Goal: Information Seeking & Learning: Learn about a topic

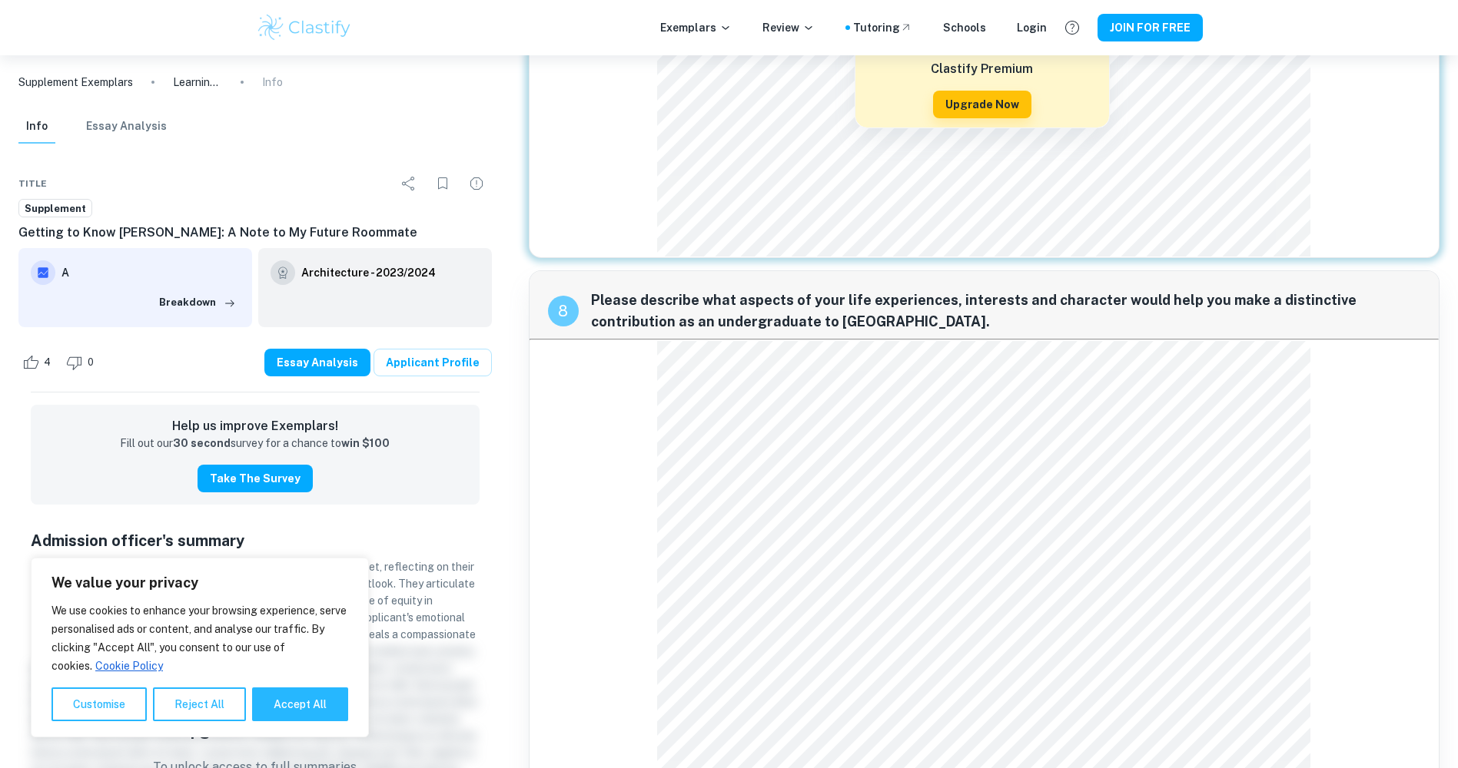
scroll to position [2196, 0]
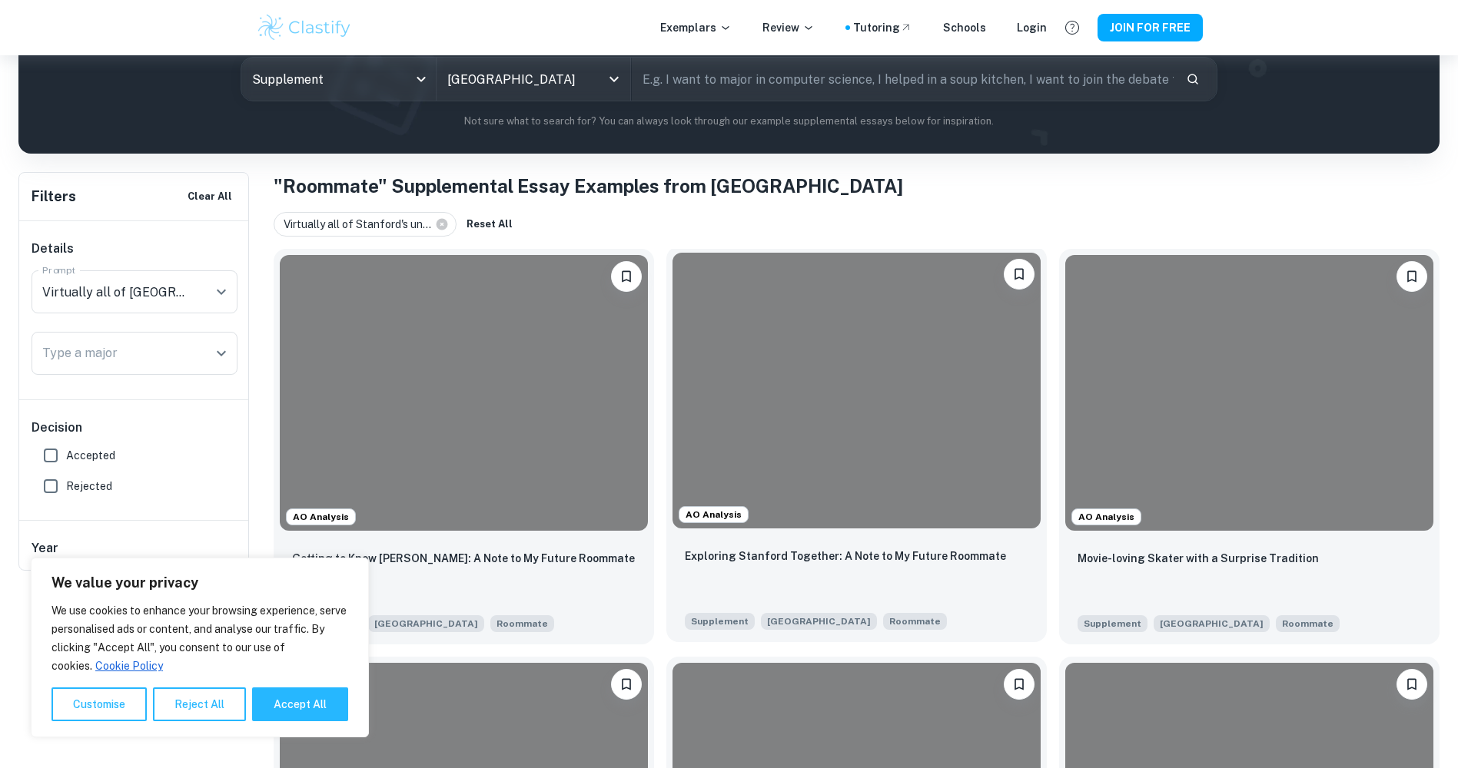
scroll to position [307, 0]
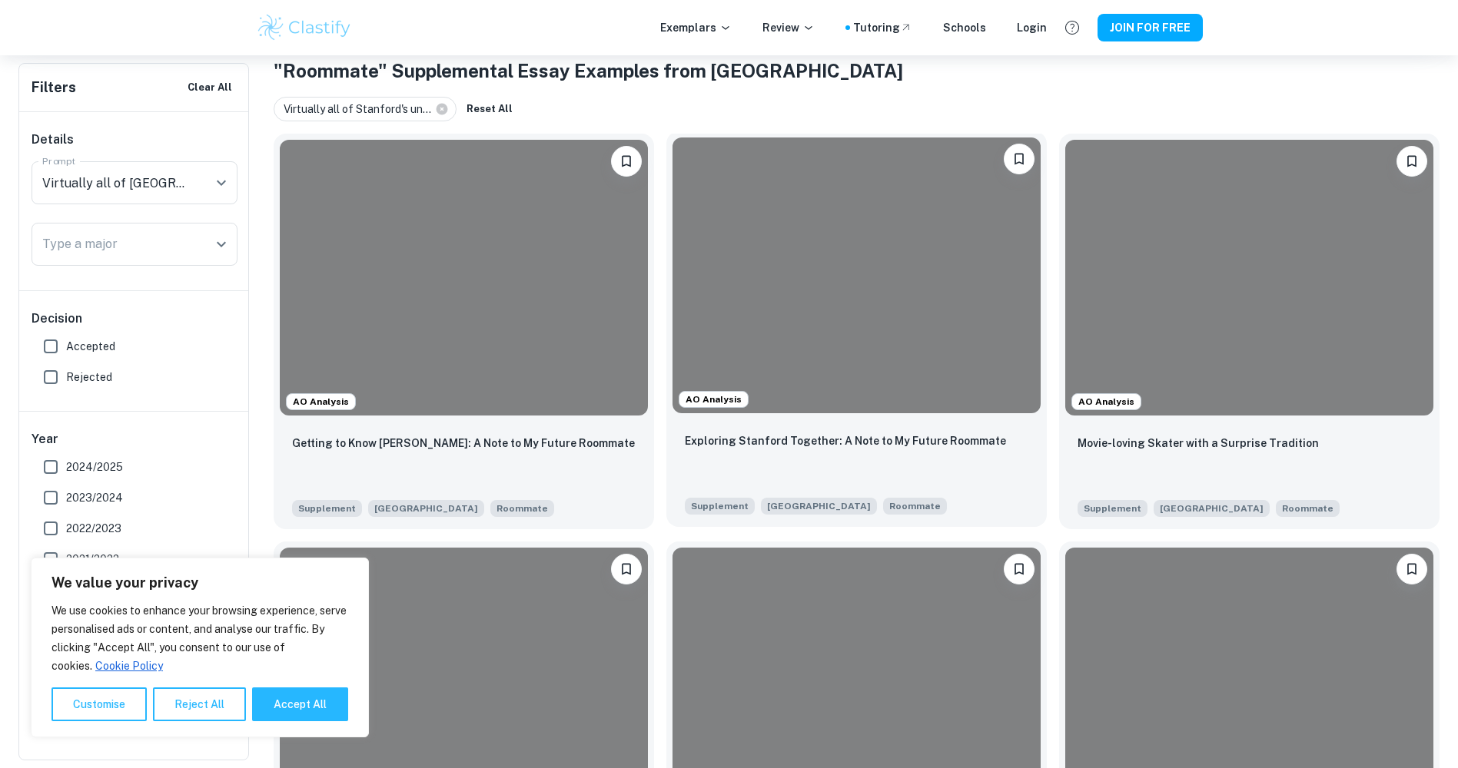
click at [755, 450] on p "Exploring Stanford Together: A Note to My Future Roommate" at bounding box center [845, 441] width 321 height 17
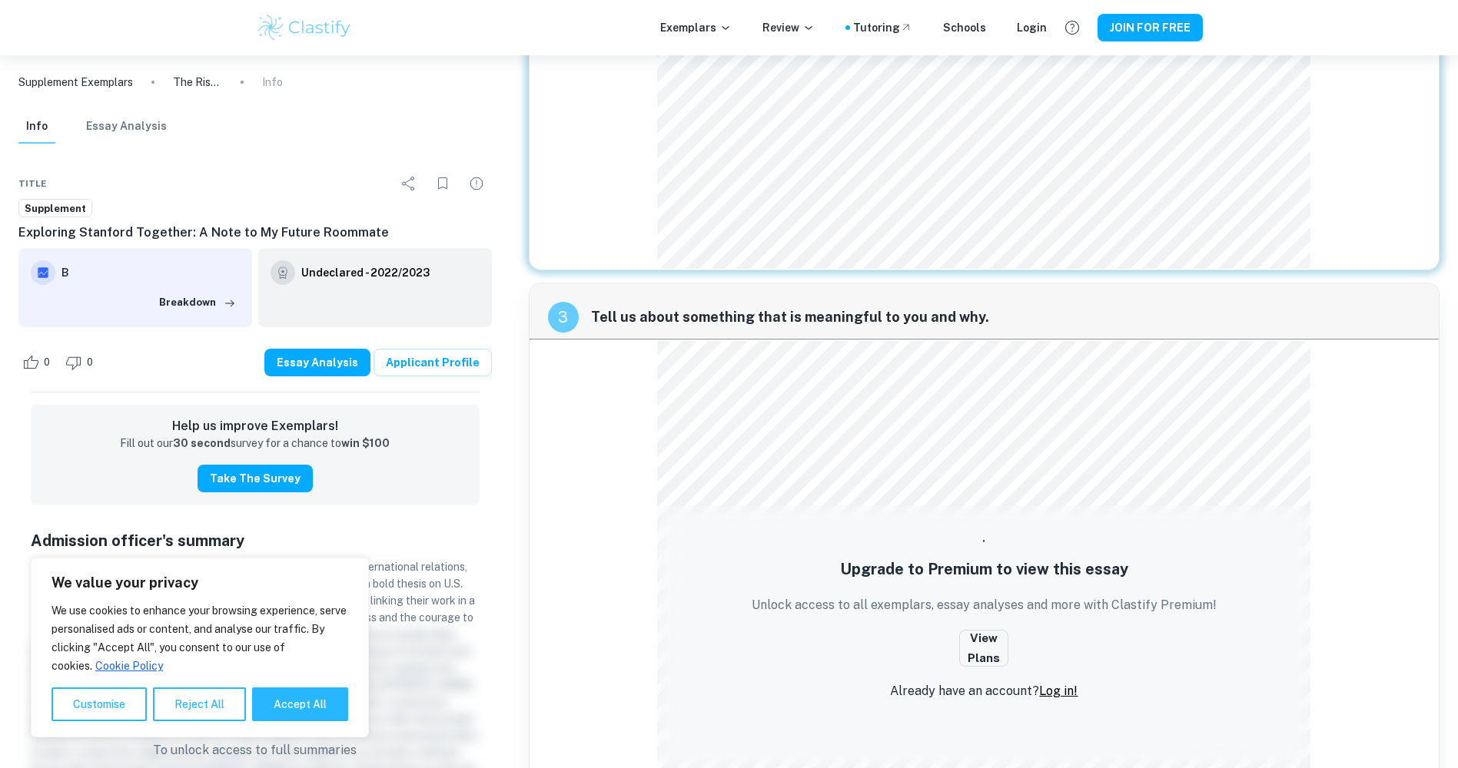
scroll to position [630, 0]
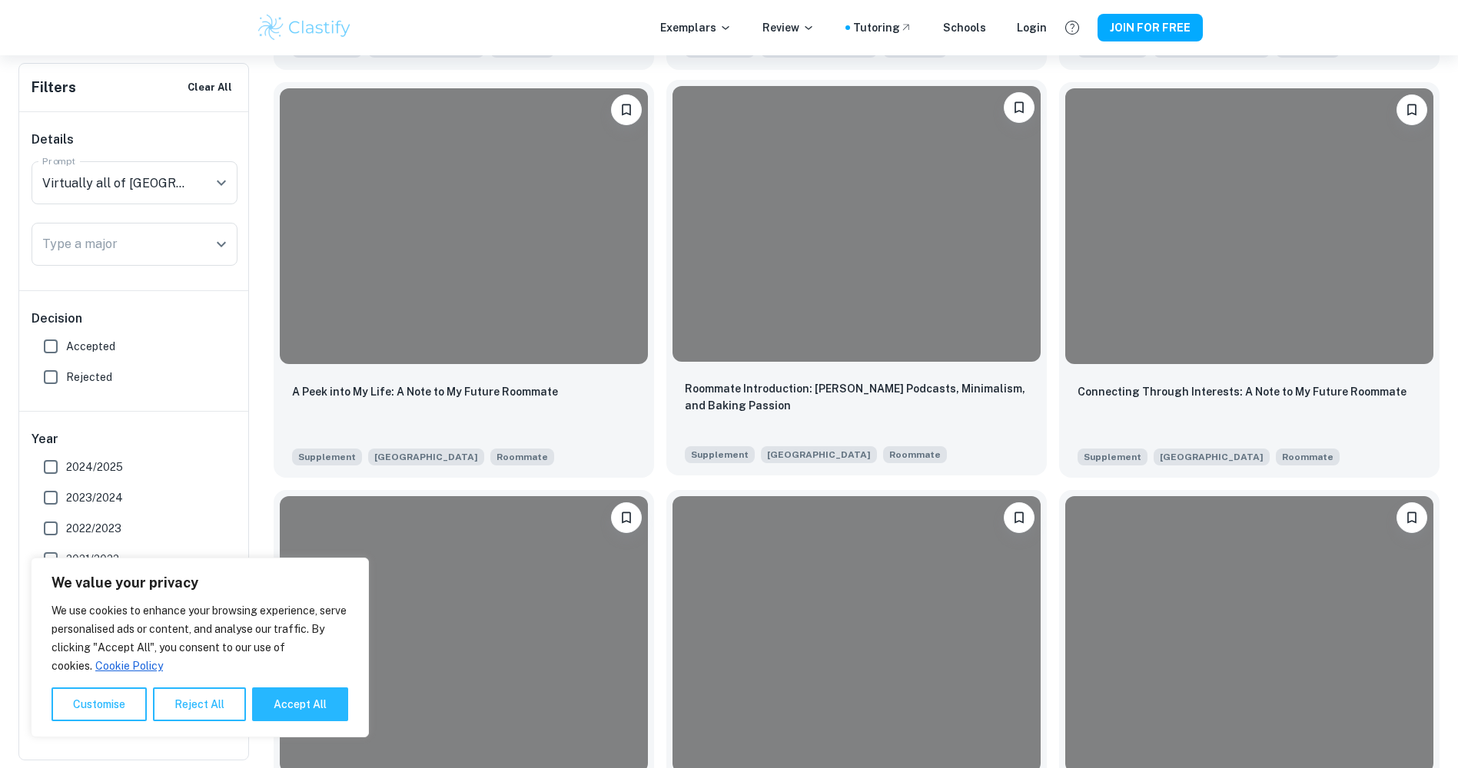
scroll to position [768, 0]
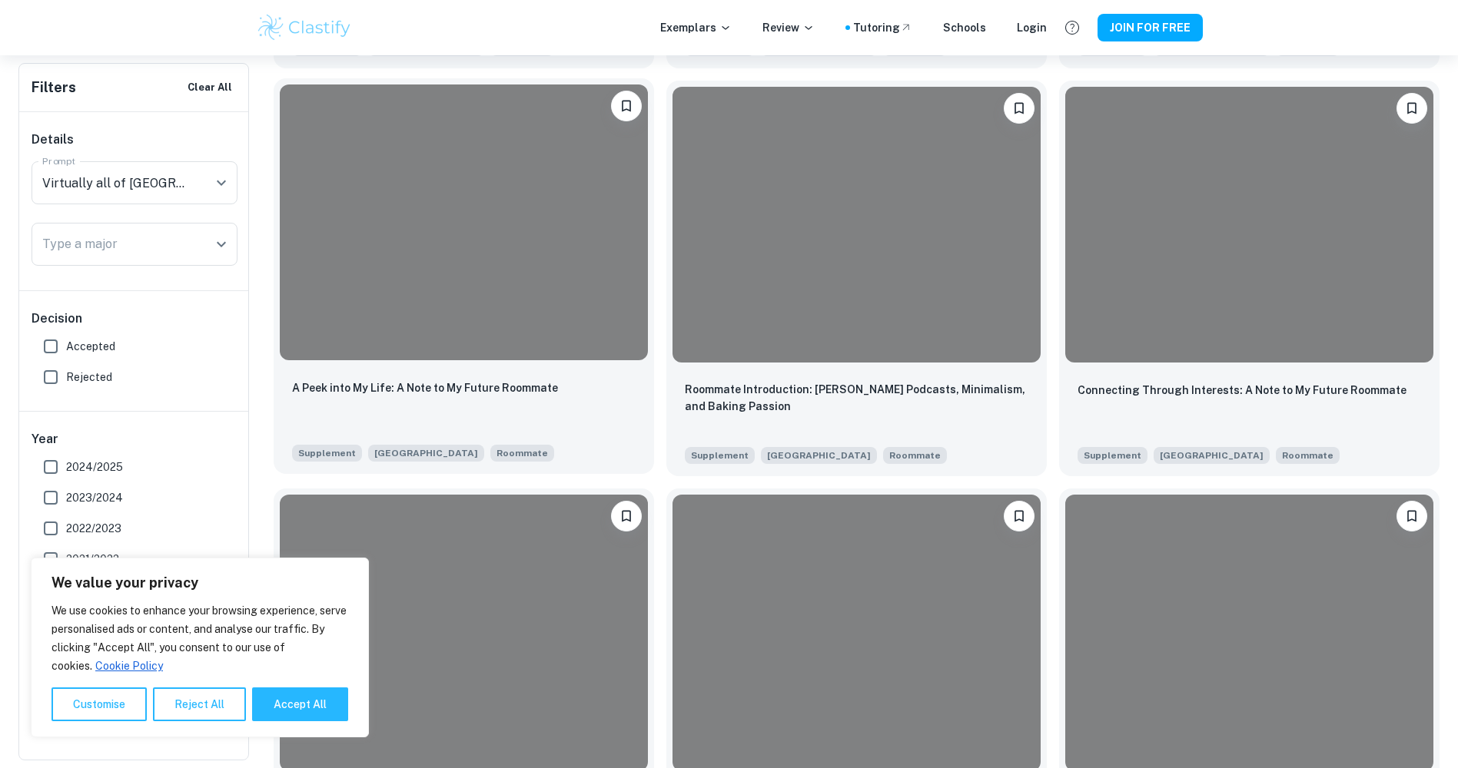
click at [499, 346] on div at bounding box center [464, 223] width 368 height 276
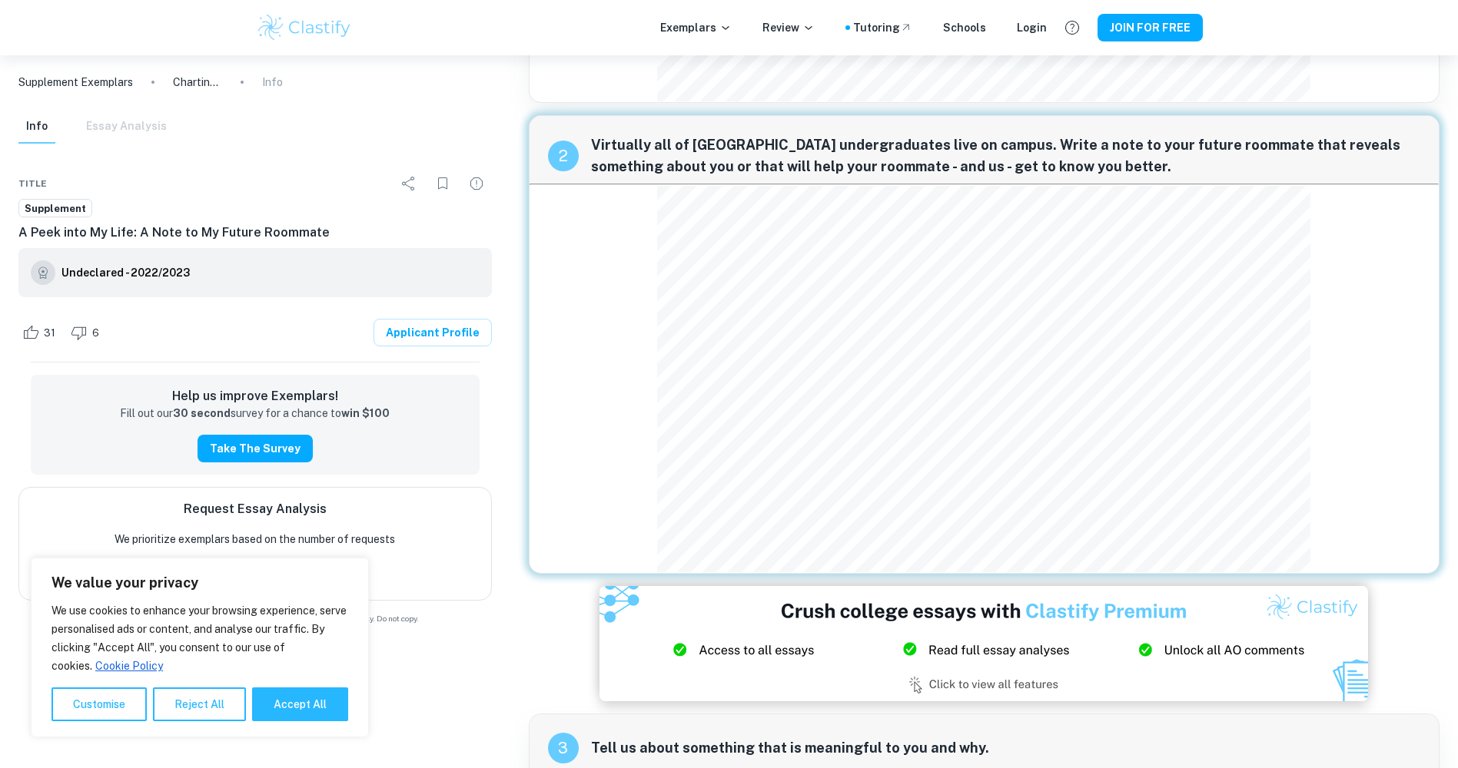
scroll to position [377, 0]
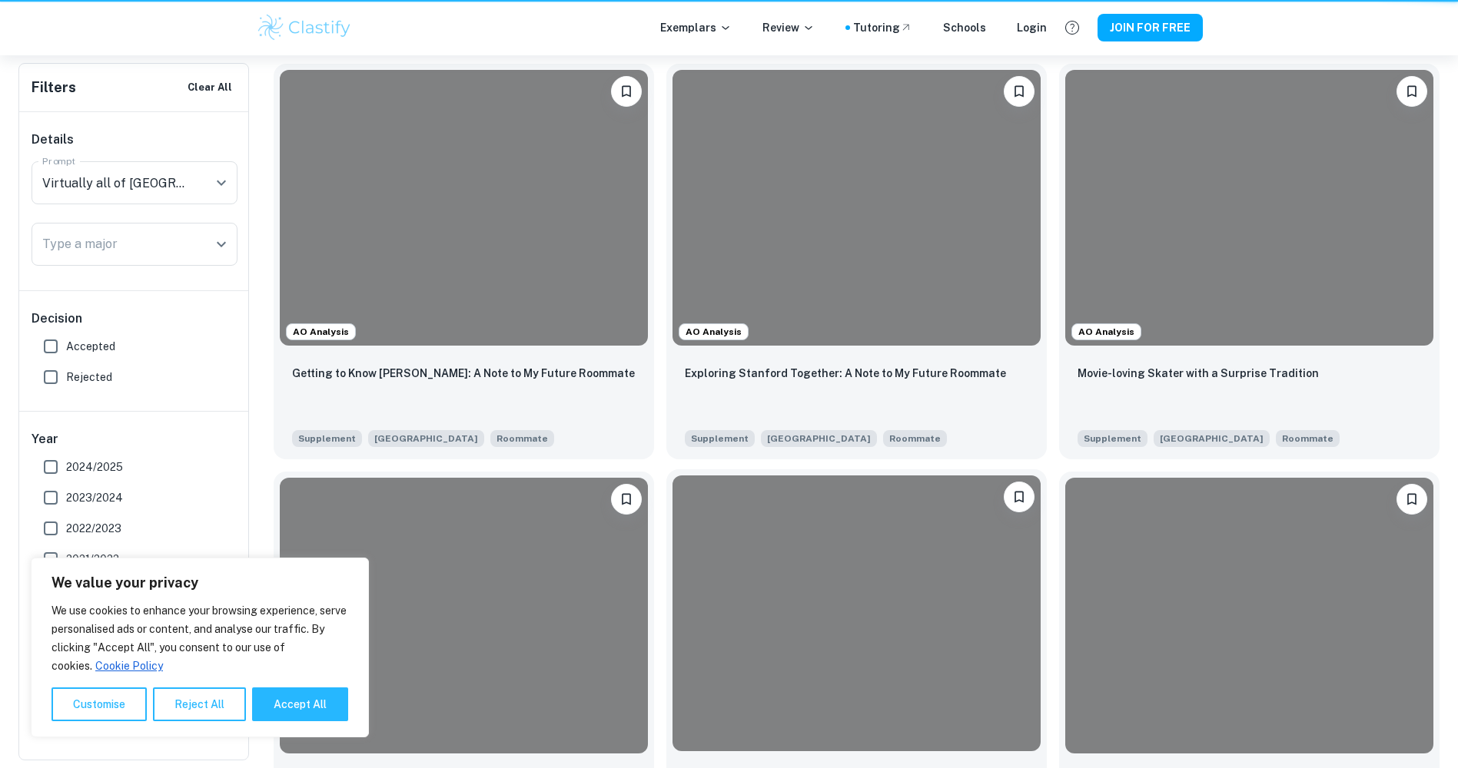
scroll to position [768, 0]
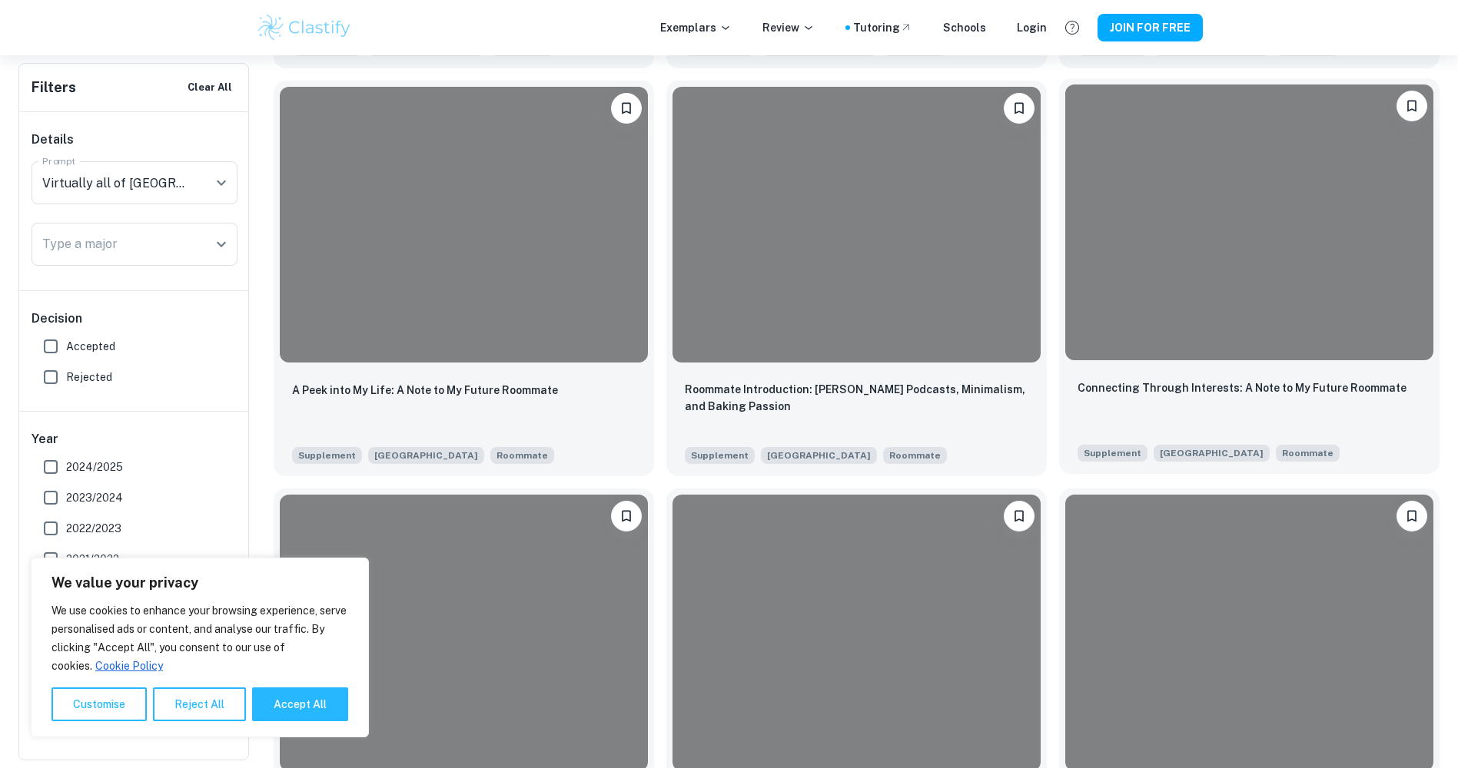
click at [1223, 320] on div at bounding box center [1249, 223] width 368 height 276
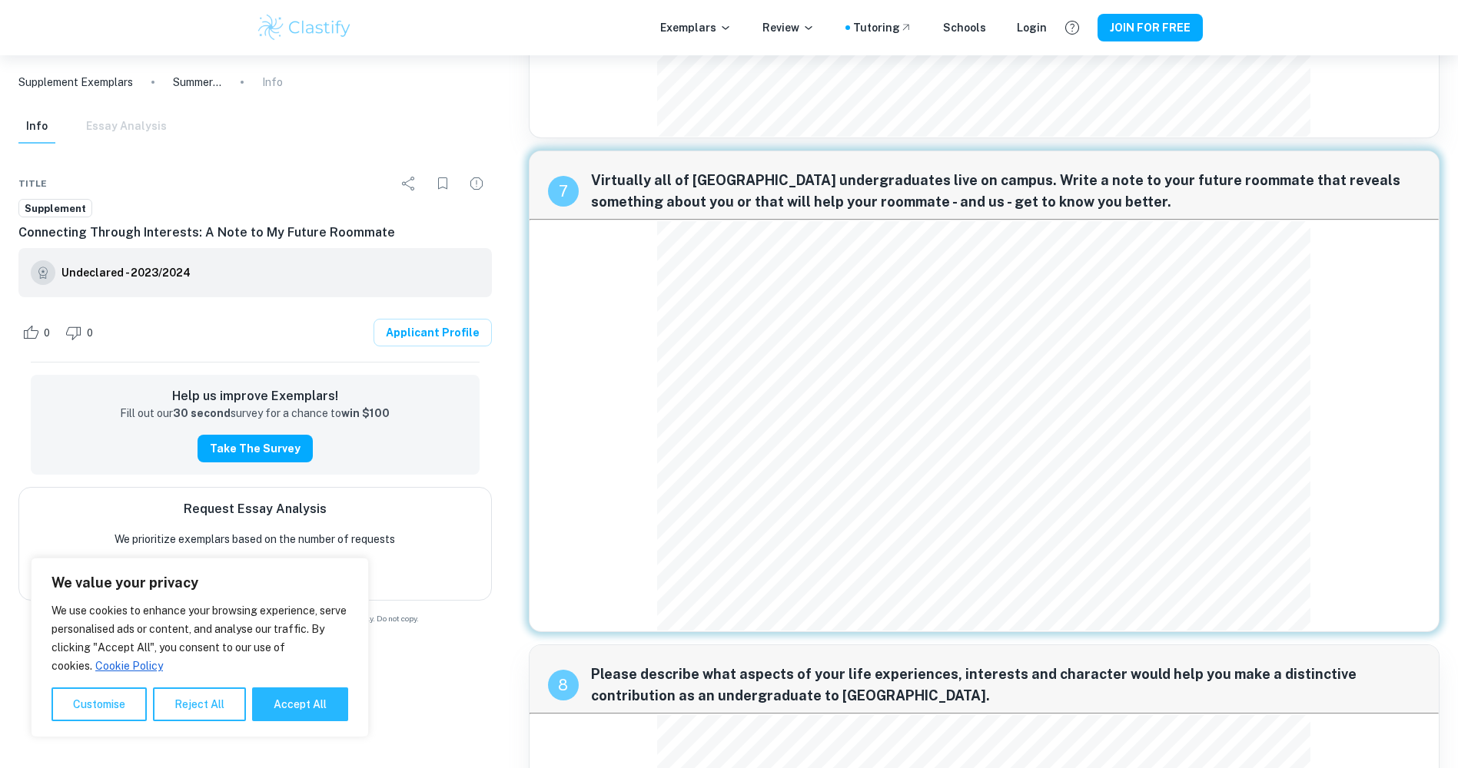
scroll to position [1433, 0]
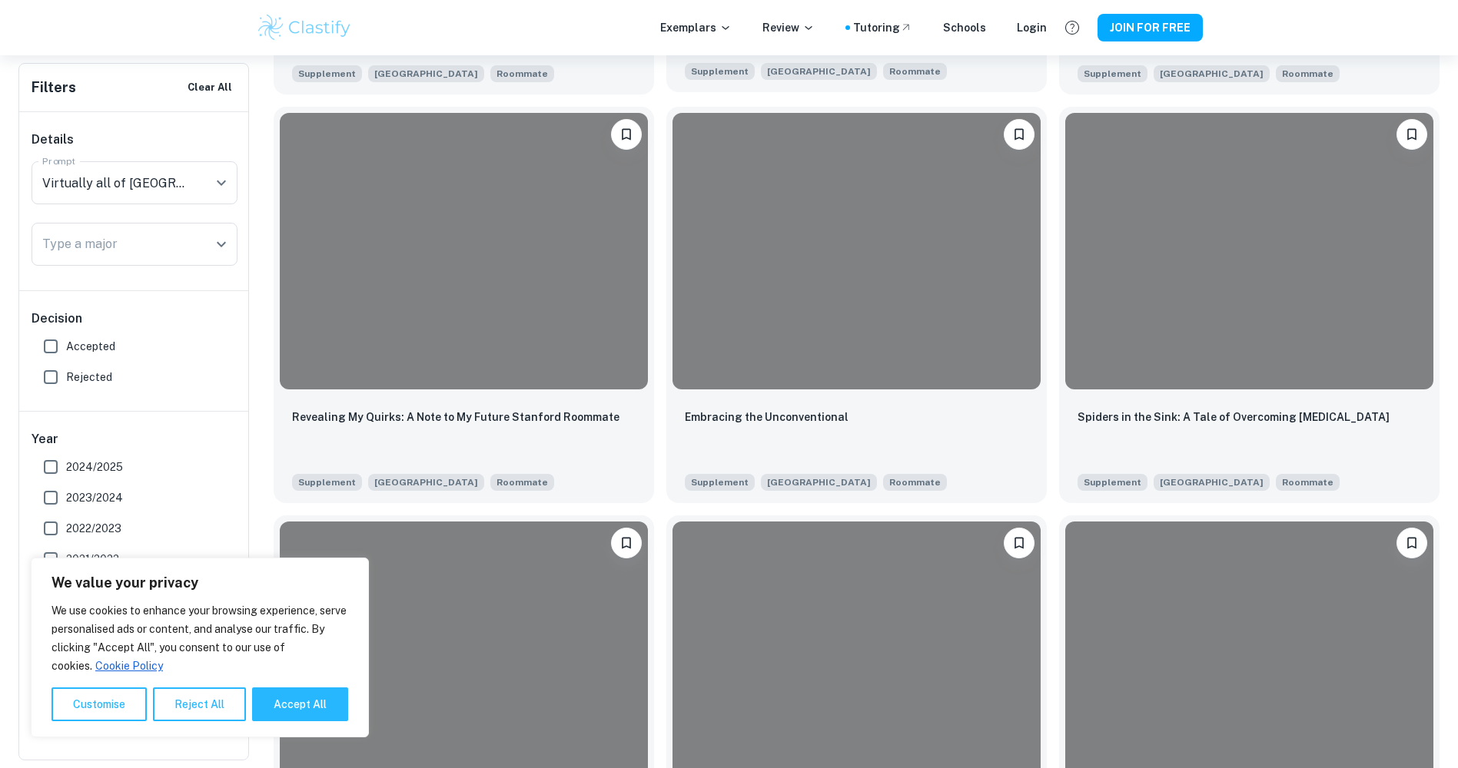
scroll to position [1153, 0]
